Goal: Information Seeking & Learning: Learn about a topic

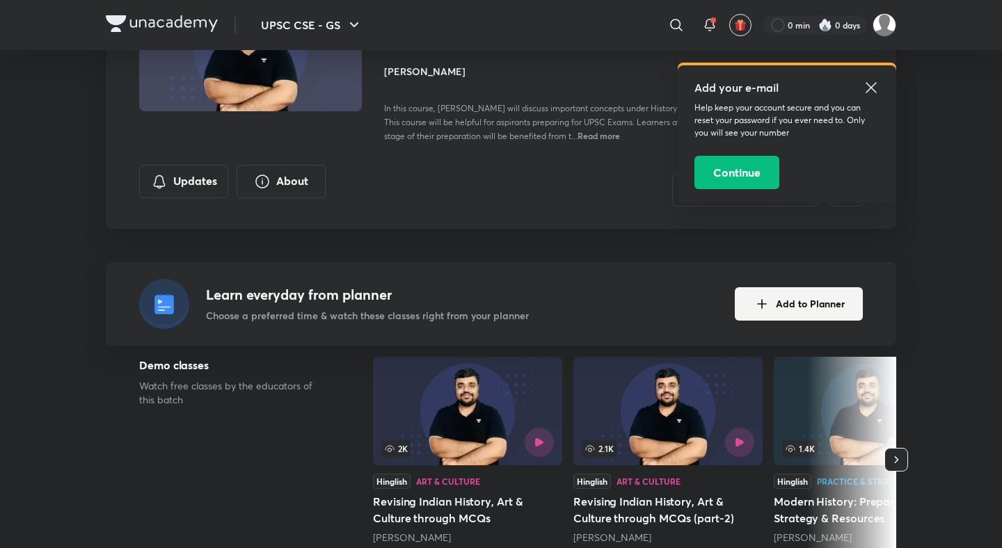
scroll to position [67, 0]
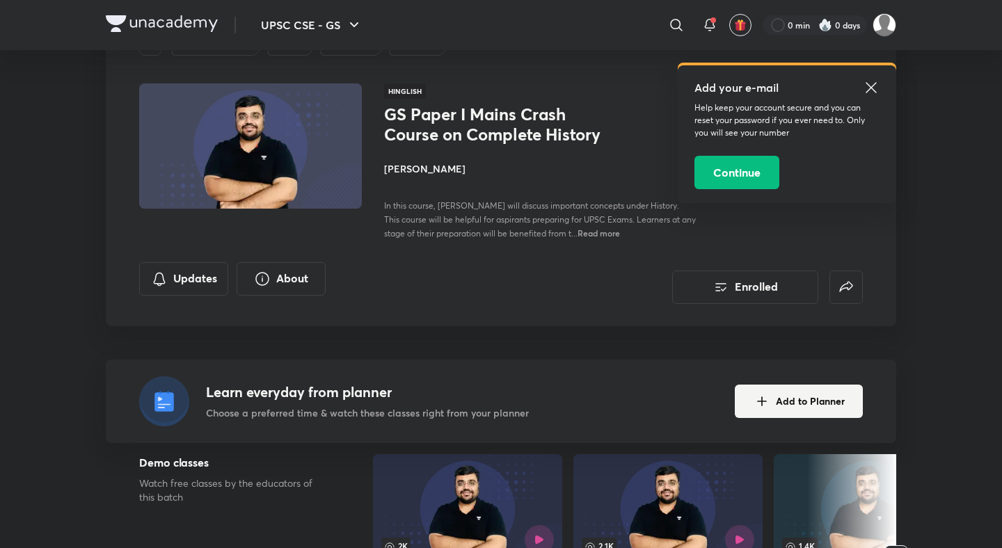
click at [211, 300] on div "Updates About" at bounding box center [236, 283] width 195 height 42
click at [199, 284] on button "Updates" at bounding box center [183, 277] width 89 height 33
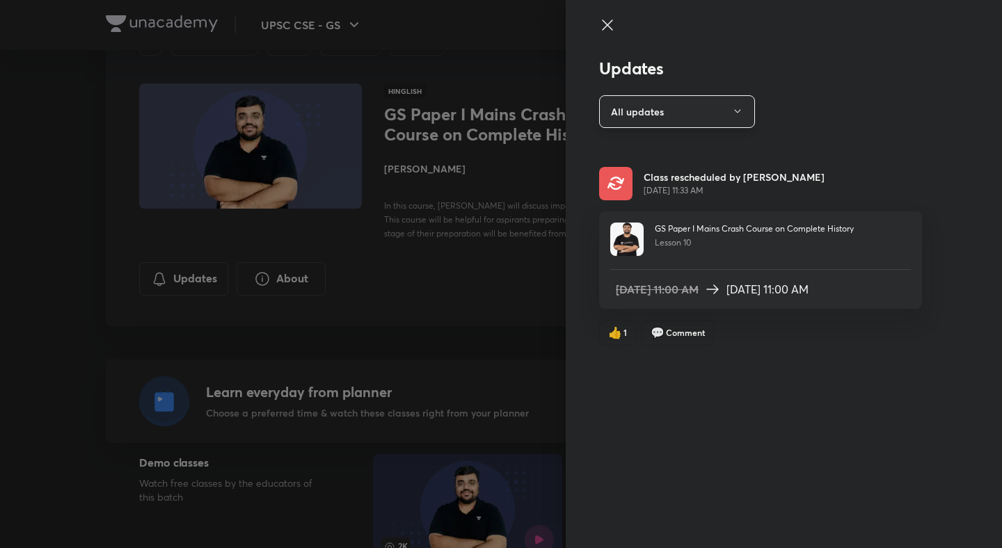
click at [681, 118] on button "All updates" at bounding box center [677, 111] width 156 height 33
click at [690, 317] on div at bounding box center [501, 274] width 1002 height 548
click at [609, 27] on icon at bounding box center [607, 24] width 10 height 10
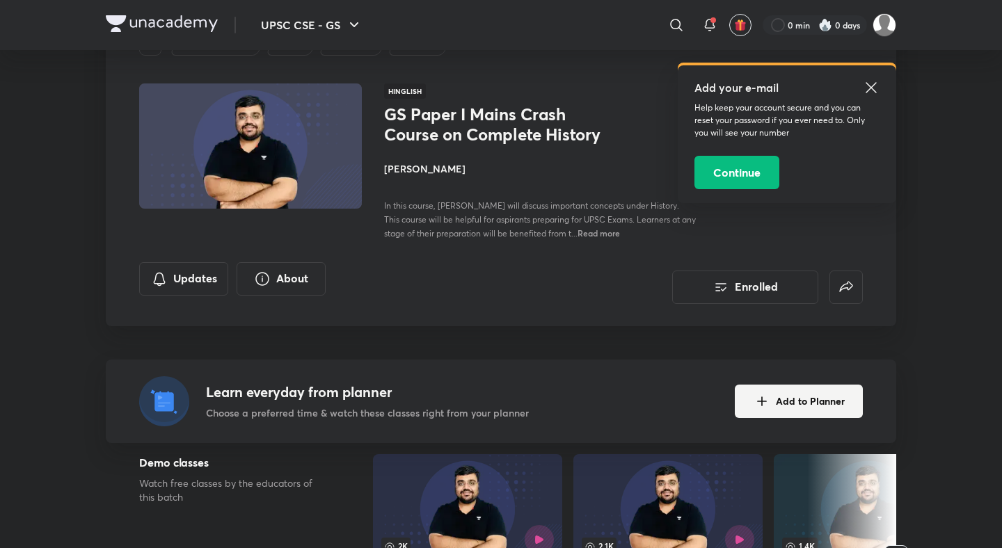
click at [872, 86] on icon at bounding box center [870, 87] width 10 height 10
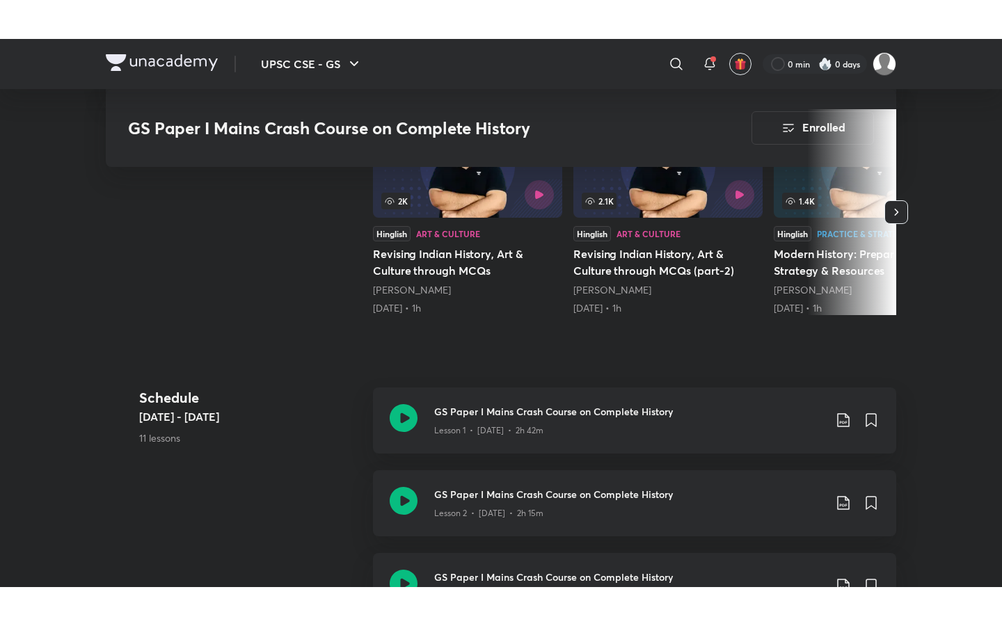
scroll to position [501, 0]
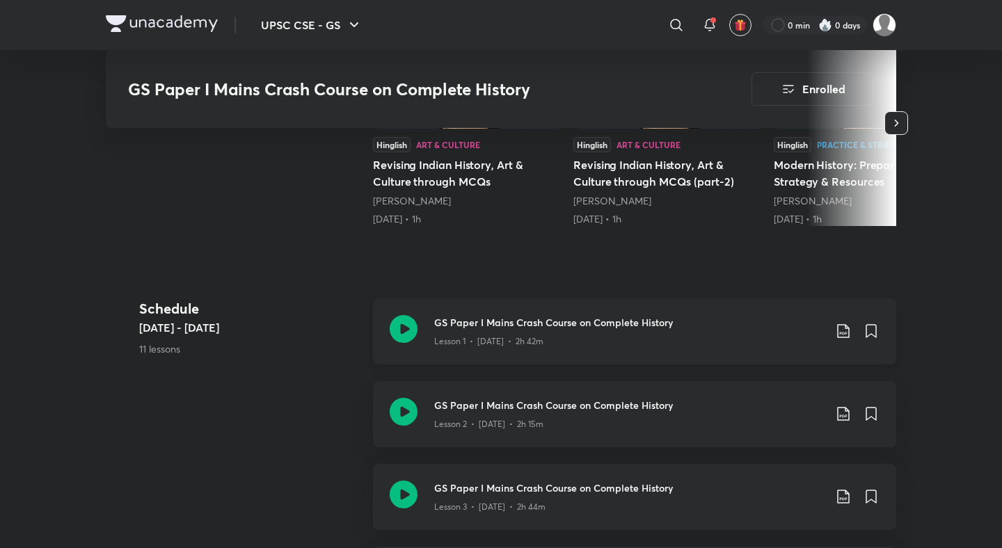
click at [465, 326] on h3 "GS Paper I Mains Crash Course on Complete History" at bounding box center [629, 322] width 390 height 15
